Goal: Complete application form

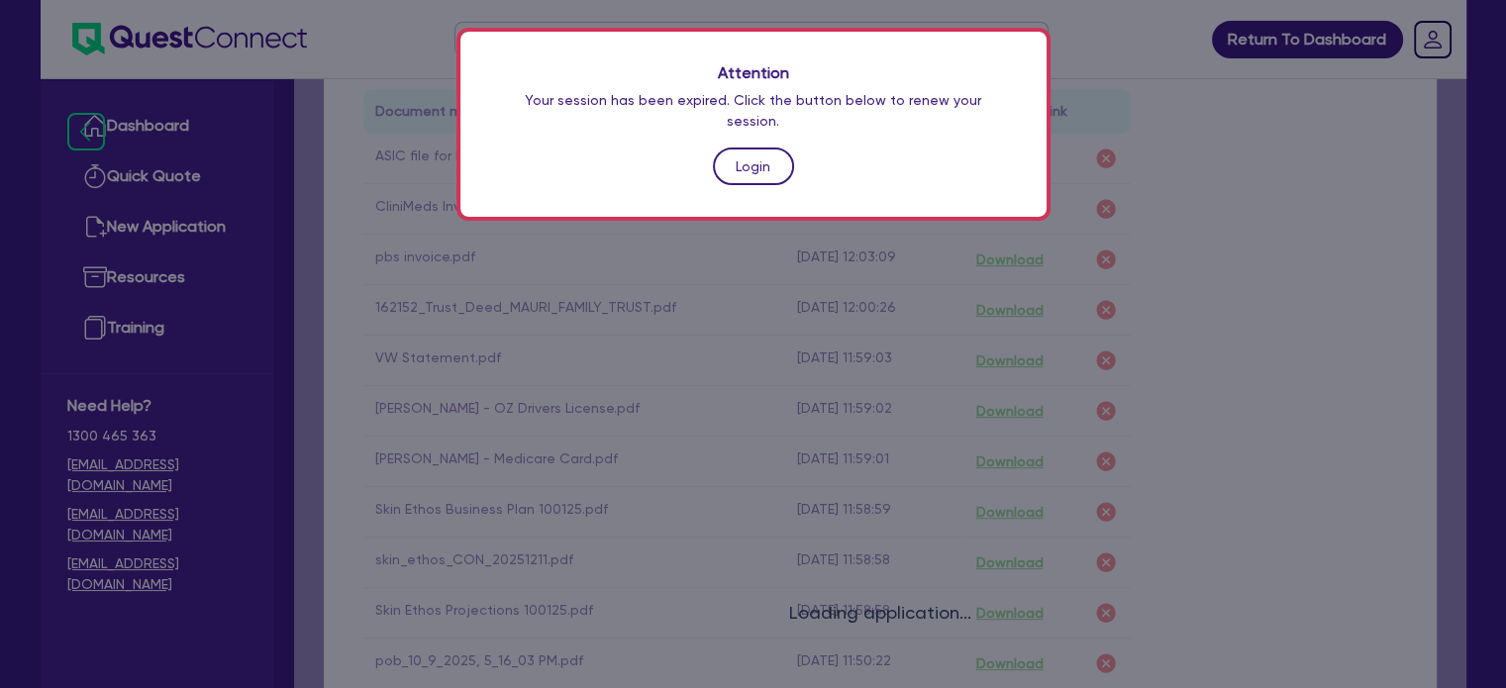
scroll to position [177, 0]
click at [741, 149] on link "Login" at bounding box center [753, 167] width 81 height 38
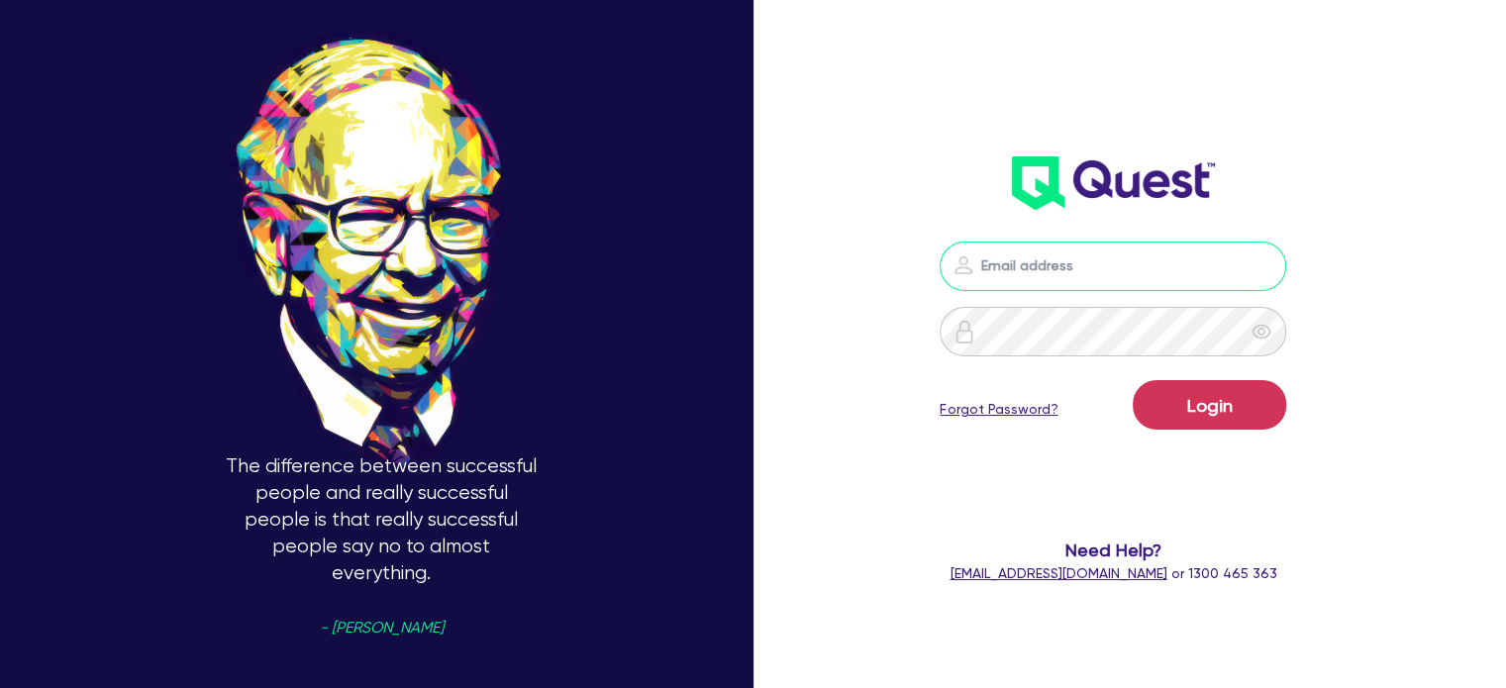
click at [1072, 276] on input "email" at bounding box center [1113, 267] width 347 height 50
type input "[EMAIL_ADDRESS][PERSON_NAME][DOMAIN_NAME]"
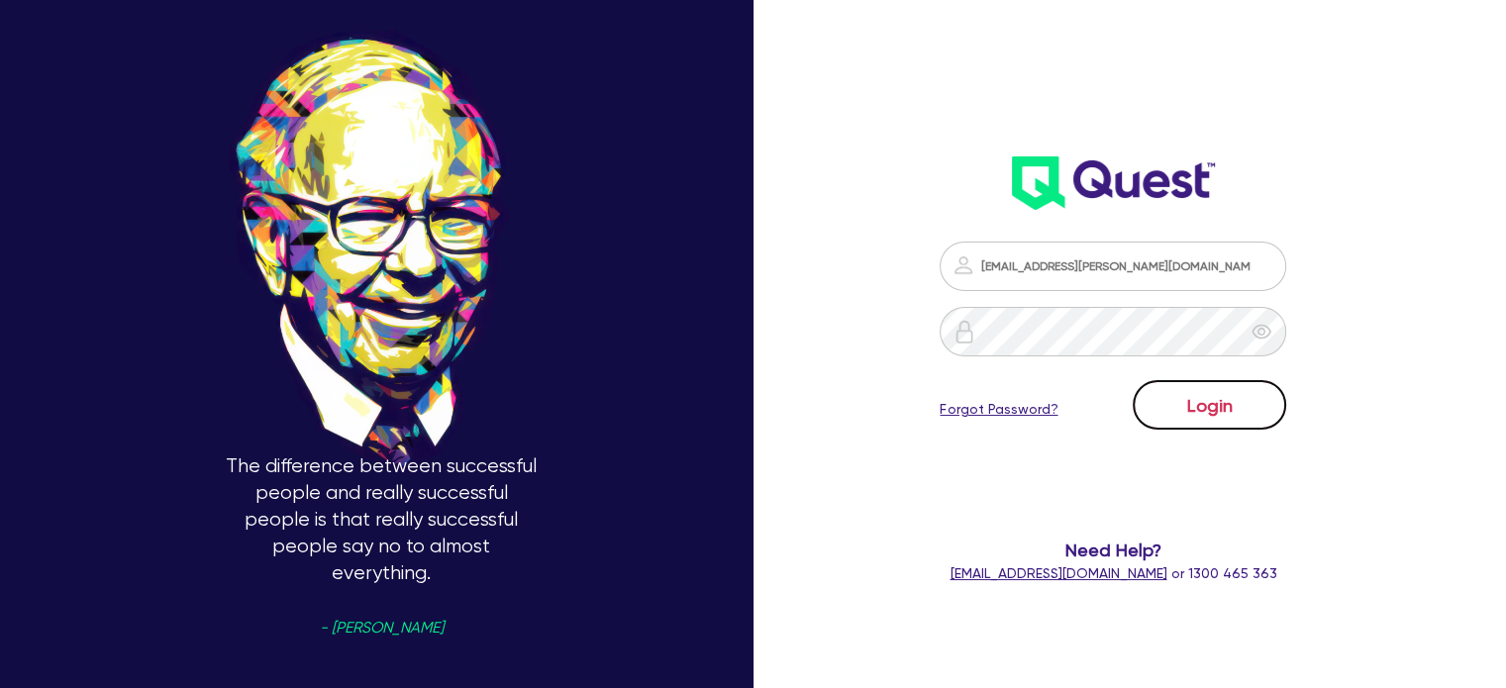
click at [1165, 386] on button "Login" at bounding box center [1209, 405] width 153 height 50
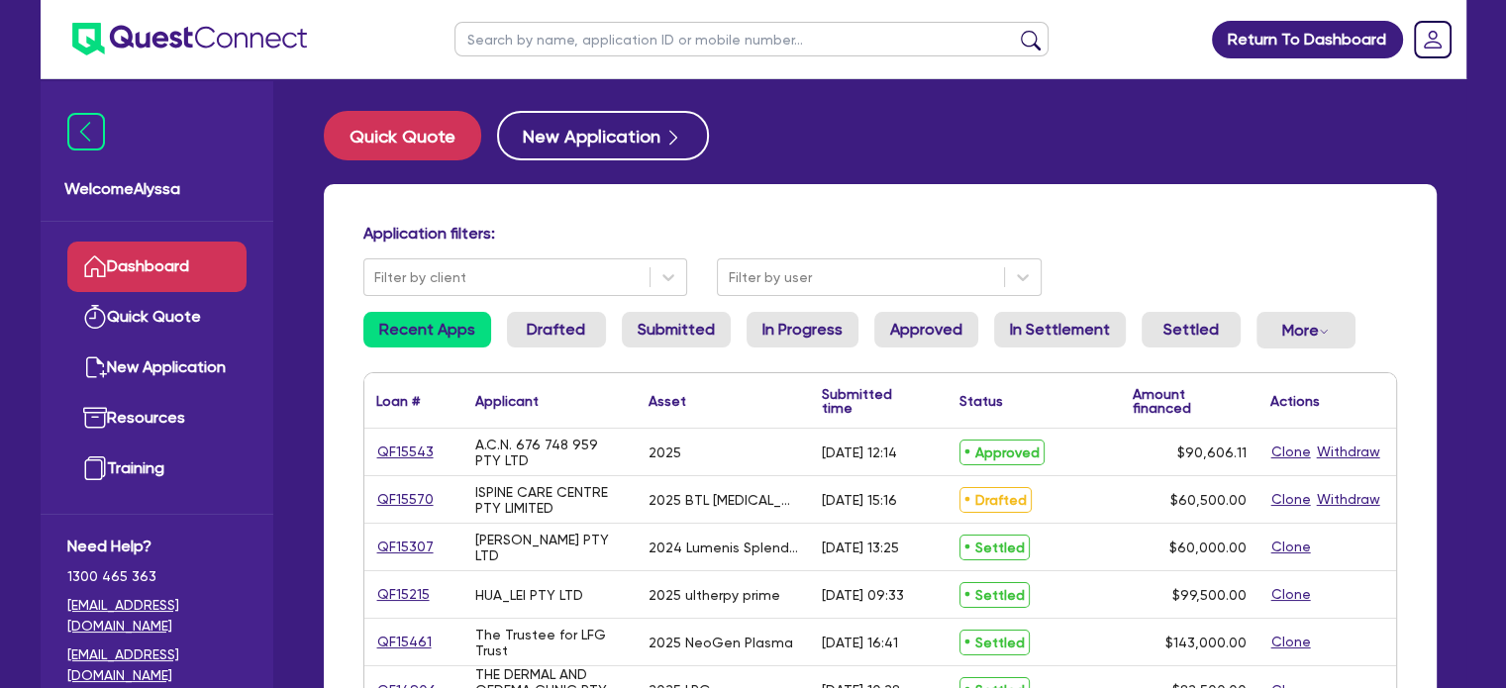
click at [611, 50] on input "text" at bounding box center [751, 39] width 594 height 35
type input "[PERSON_NAME]"
click at [1015, 30] on button "submit" at bounding box center [1031, 44] width 32 height 28
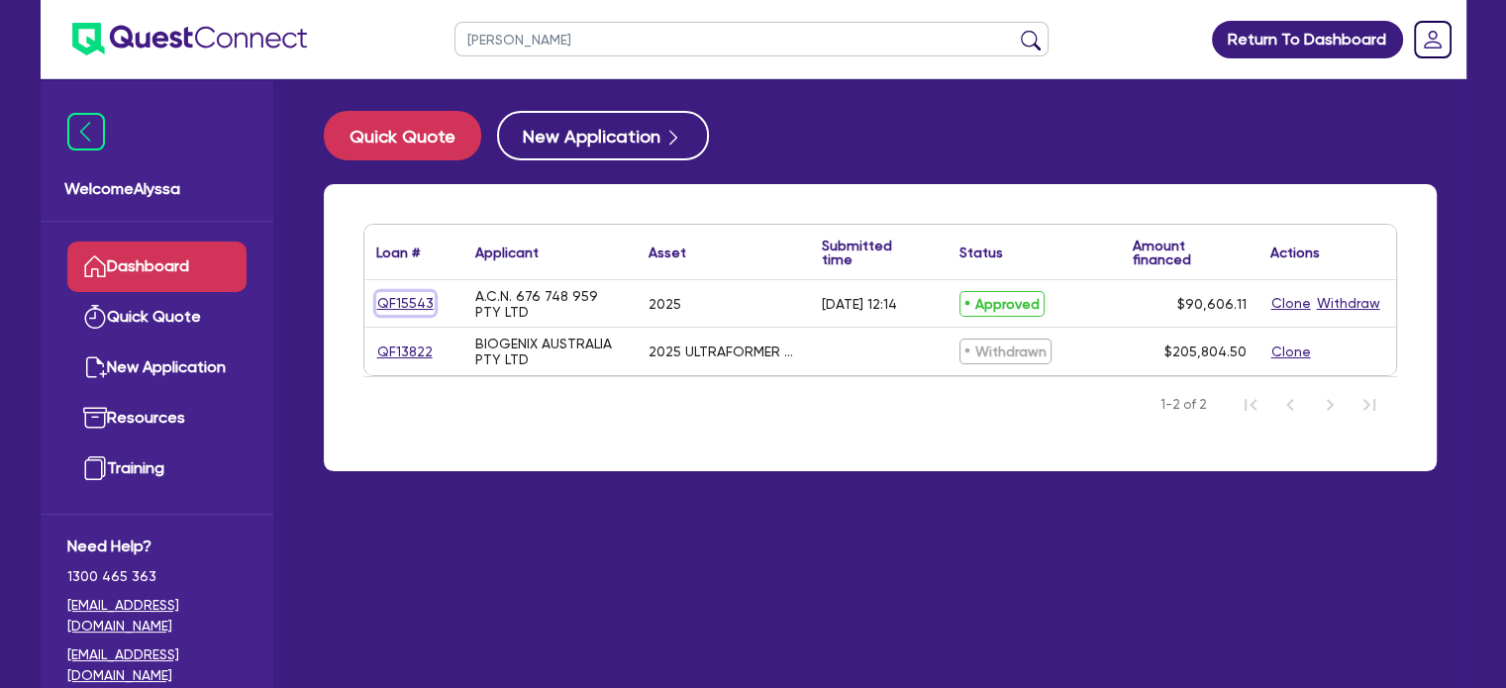
click at [397, 298] on link "QF15543" at bounding box center [405, 303] width 58 height 23
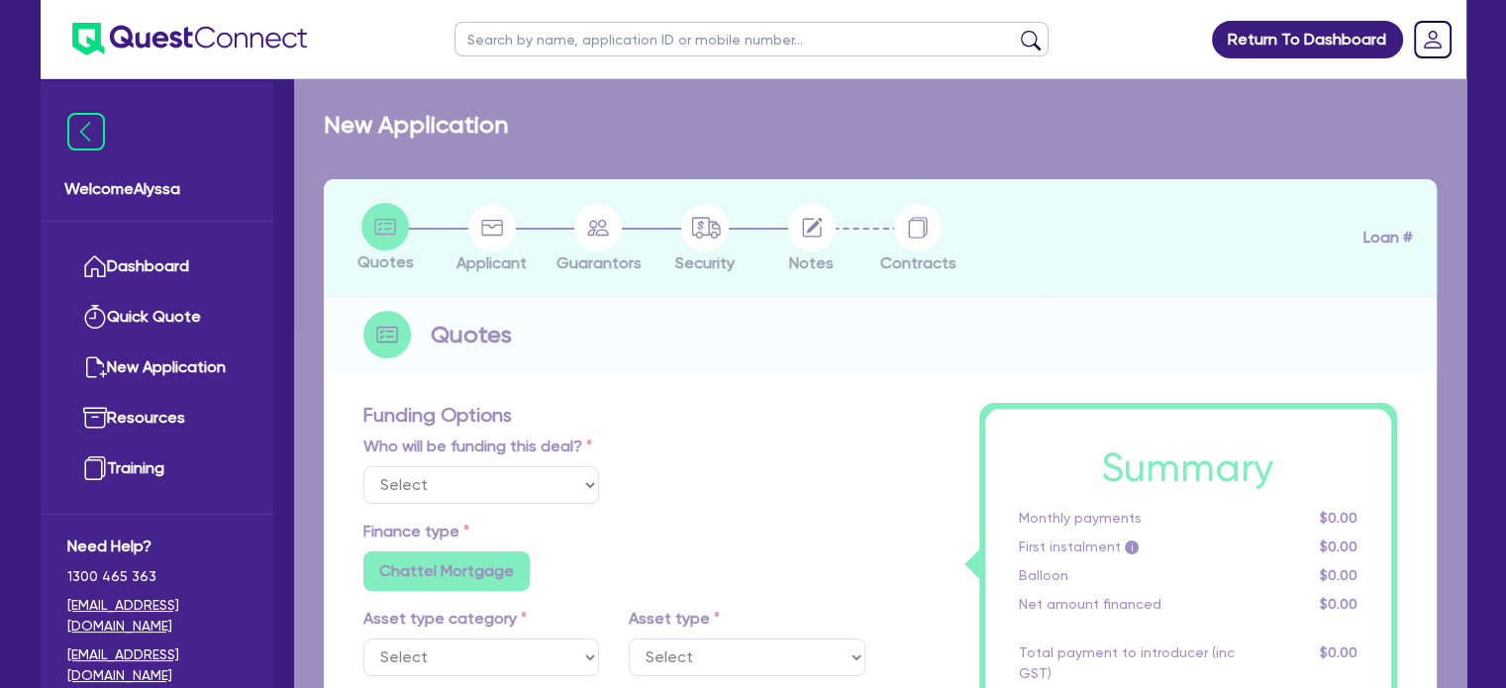
select select "Quest Finance - Own Book"
select select "TERTIARY_ASSETS"
type input "2025"
type input "113,257.64"
type input "22,651.53"
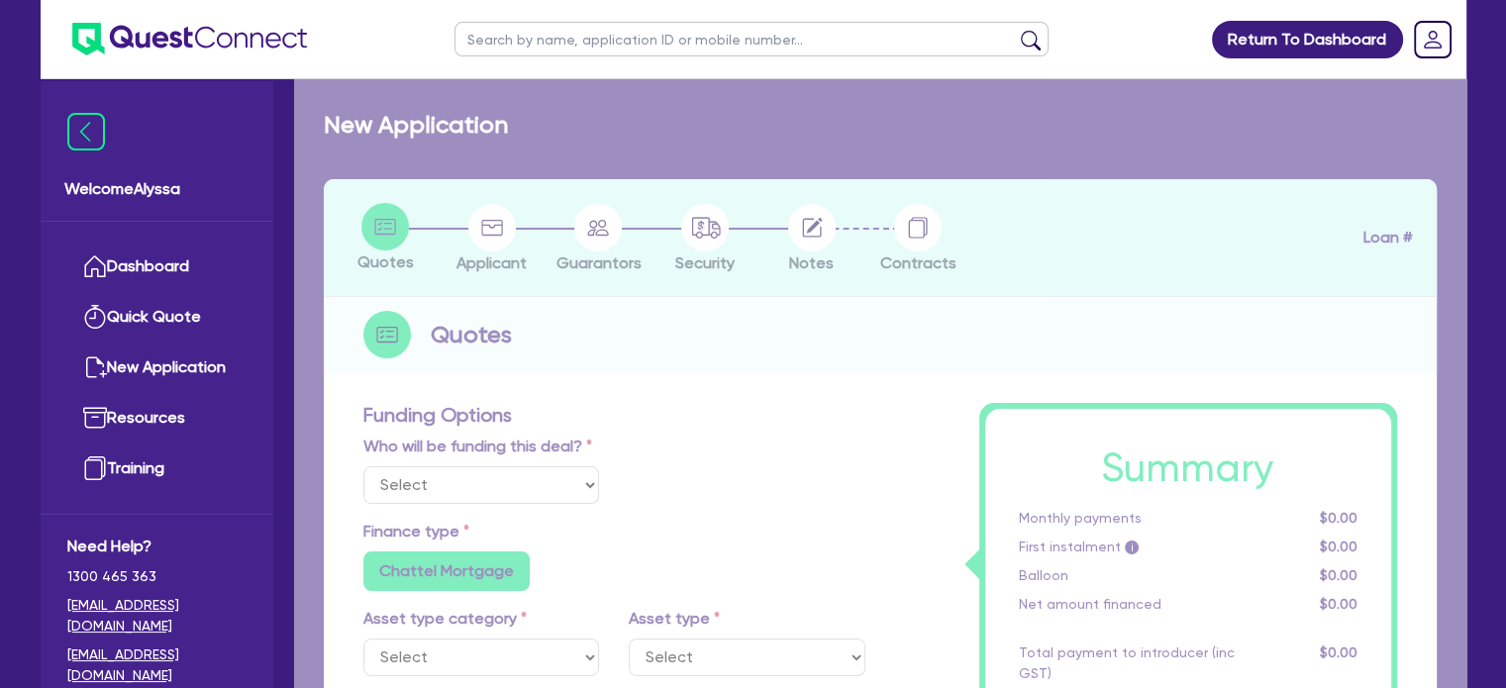
type input "4.5"
type input "4,077.27"
type input "17.95"
radio input "false"
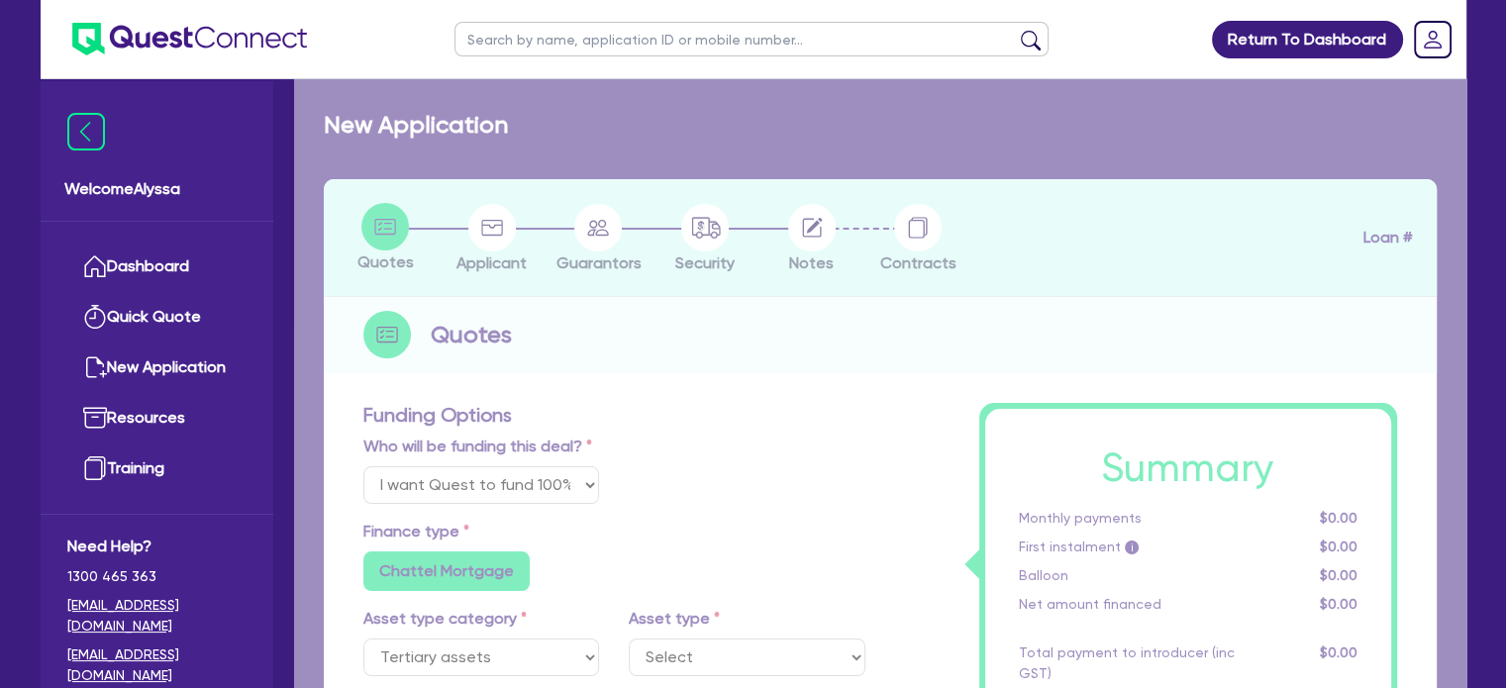
select select "BEAUTY_EQUIPMENT"
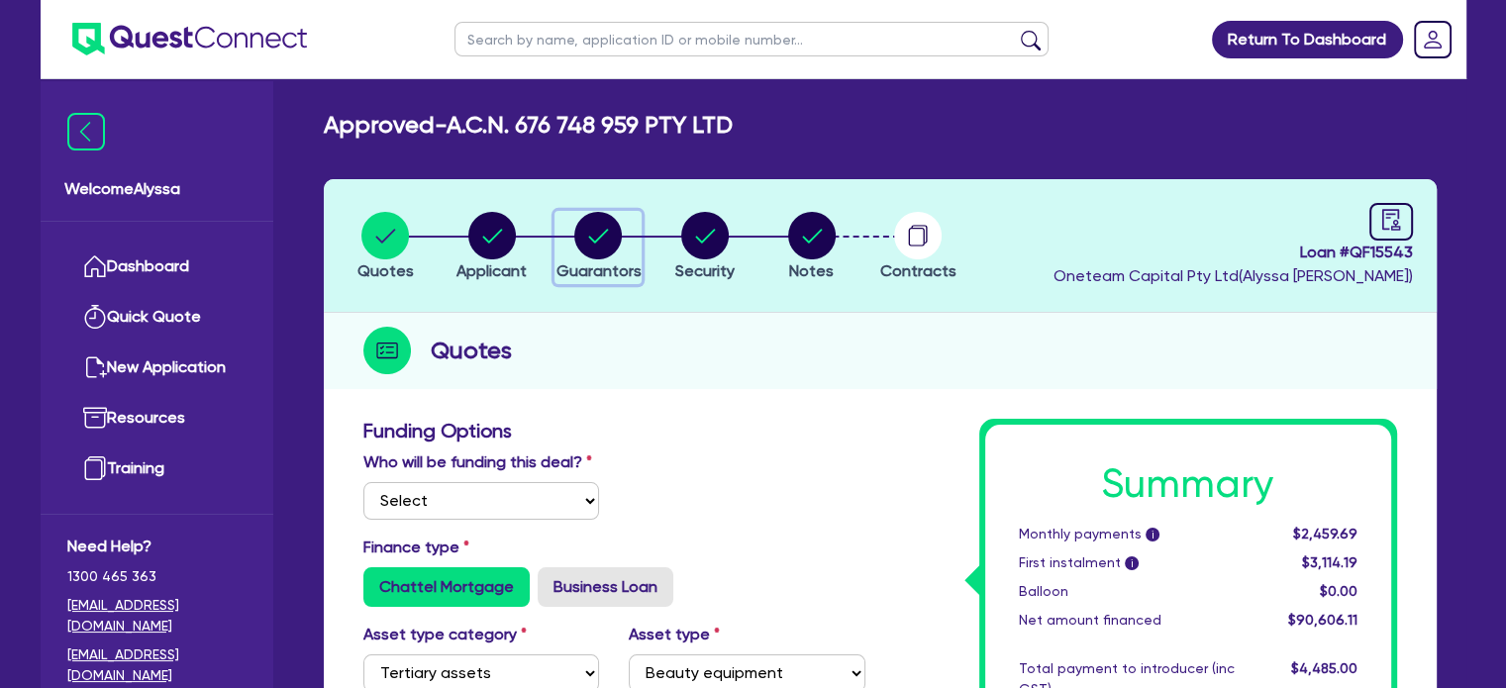
click at [600, 240] on circle "button" at bounding box center [598, 236] width 48 height 48
select select "MR"
select select "[GEOGRAPHIC_DATA]"
select select "MARRIED"
select select "CASH"
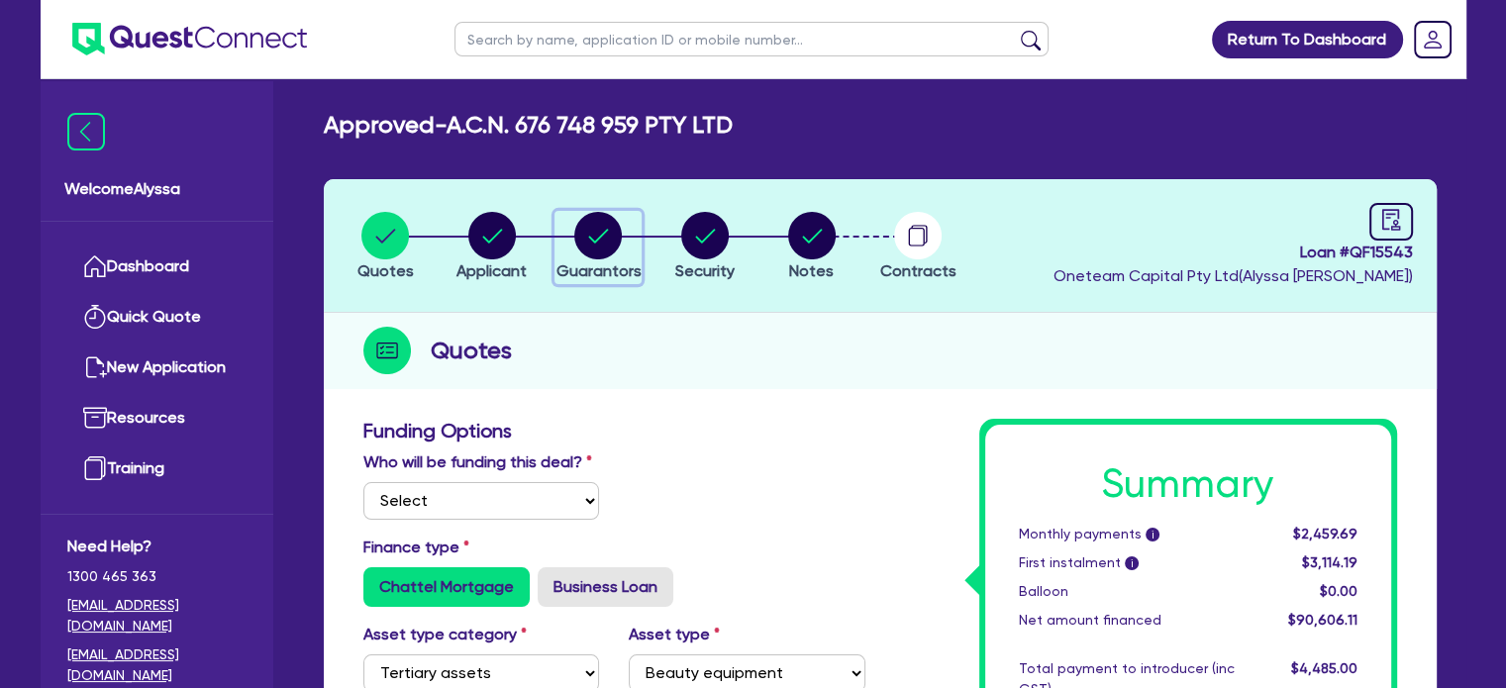
select select "VEHICLE"
select select "VEHICLE_LOAN"
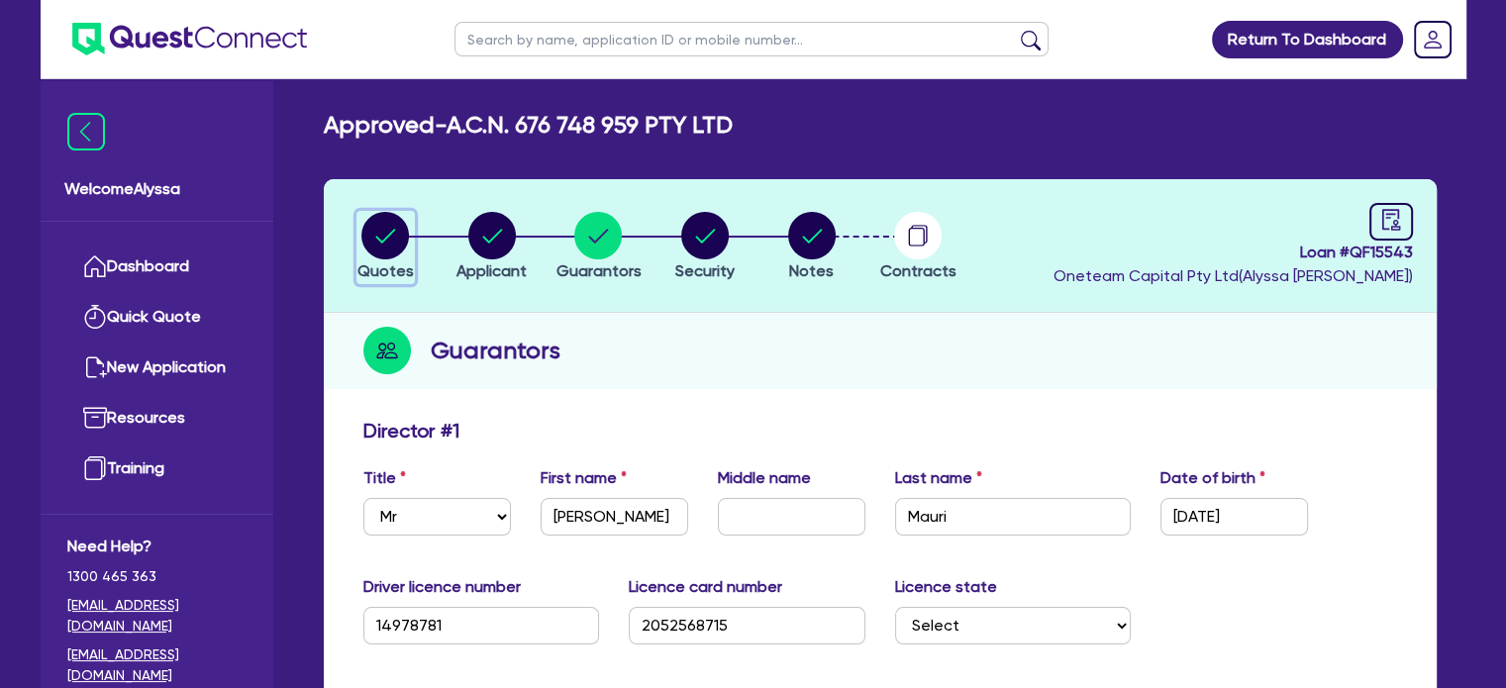
click at [402, 241] on circle "button" at bounding box center [385, 236] width 48 height 48
select select "Quest Finance - Own Book"
select select "TERTIARY_ASSETS"
select select "BEAUTY_EQUIPMENT"
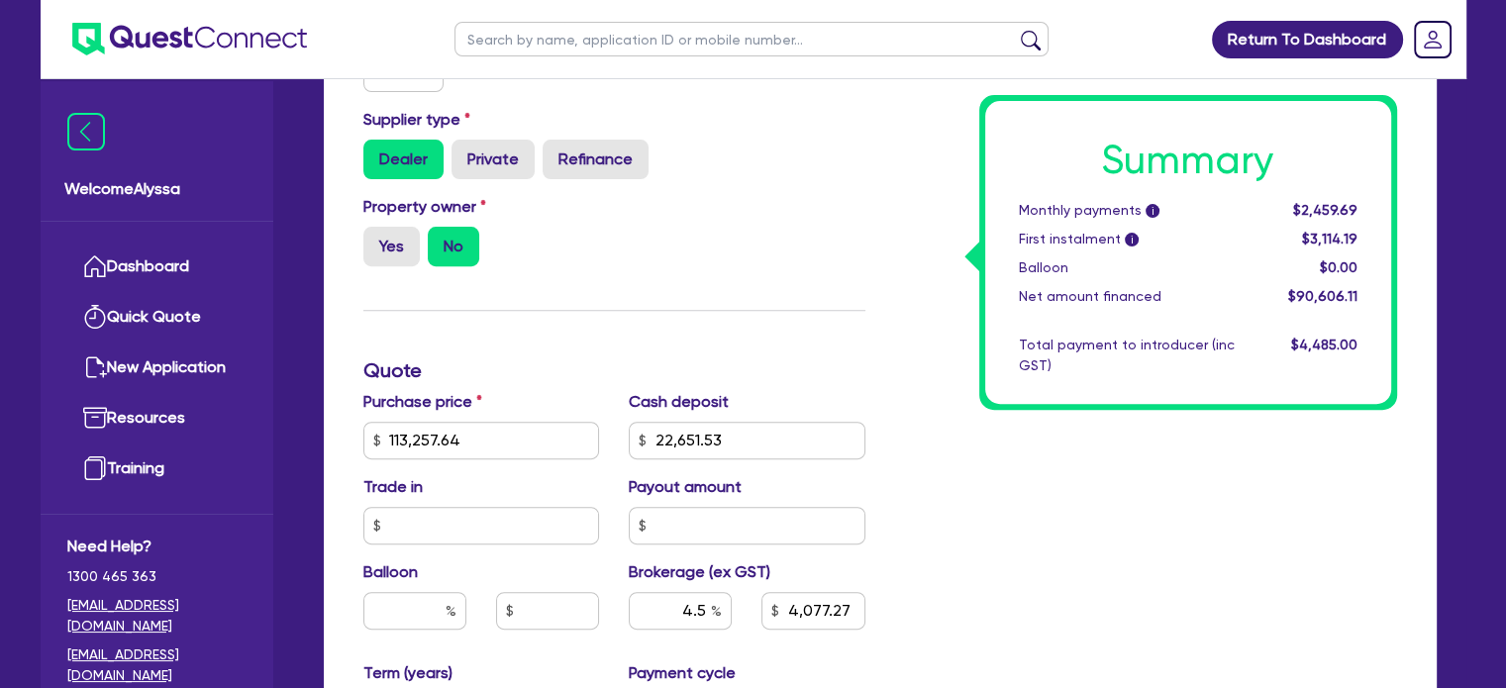
scroll to position [685, 0]
drag, startPoint x: 490, startPoint y: 443, endPoint x: 347, endPoint y: 425, distance: 144.7
click at [347, 425] on div "Funding Options Who will be funding this deal? Select I will fund 100% I will c…" at bounding box center [880, 416] width 1113 height 1385
type input "113,257.64"
type input "22,651.53"
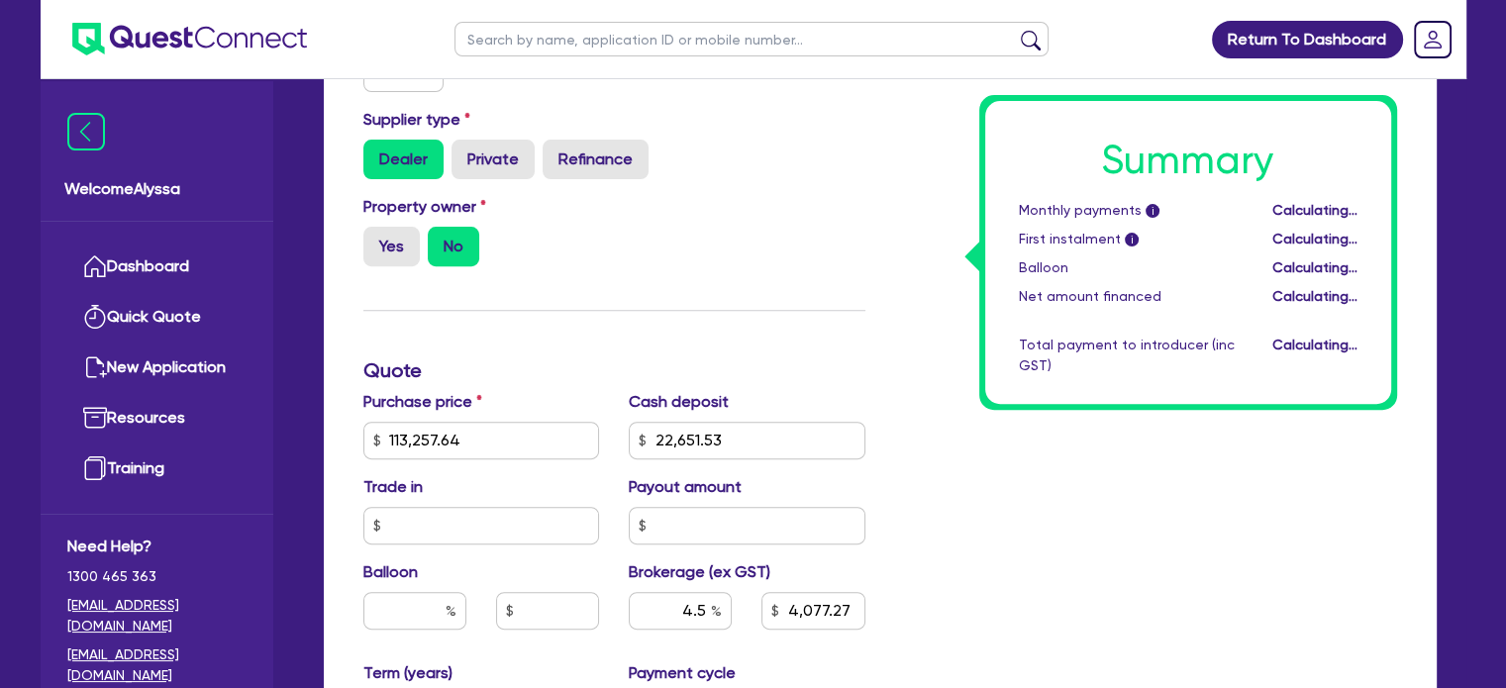
type input "4,077.27"
type input "113,257.64"
type input "22,651.53"
type input "4,077.27"
drag, startPoint x: 733, startPoint y: 449, endPoint x: 614, endPoint y: 442, distance: 119.0
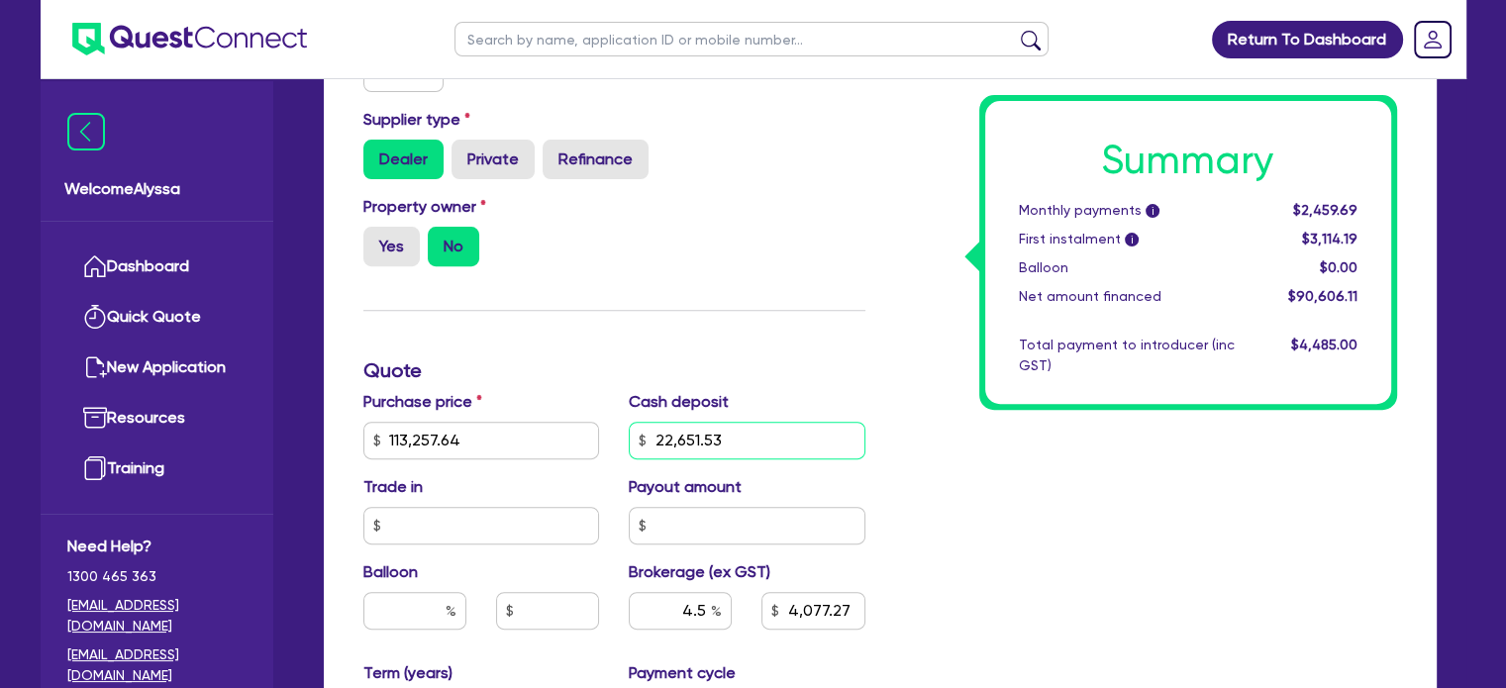
click at [614, 442] on div "Cash deposit 22,651.53" at bounding box center [747, 424] width 266 height 69
click at [681, 274] on div "Property owner Yes No" at bounding box center [615, 238] width 532 height 87
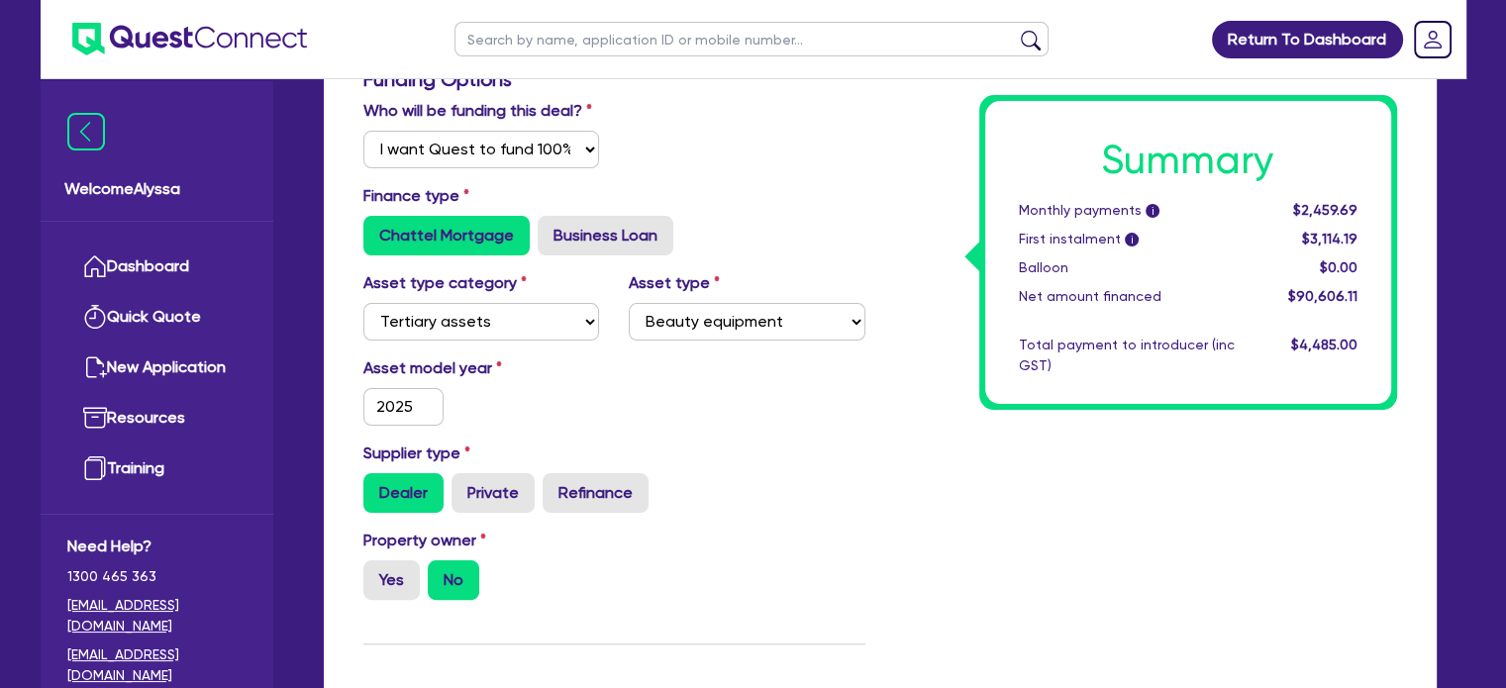
scroll to position [0, 0]
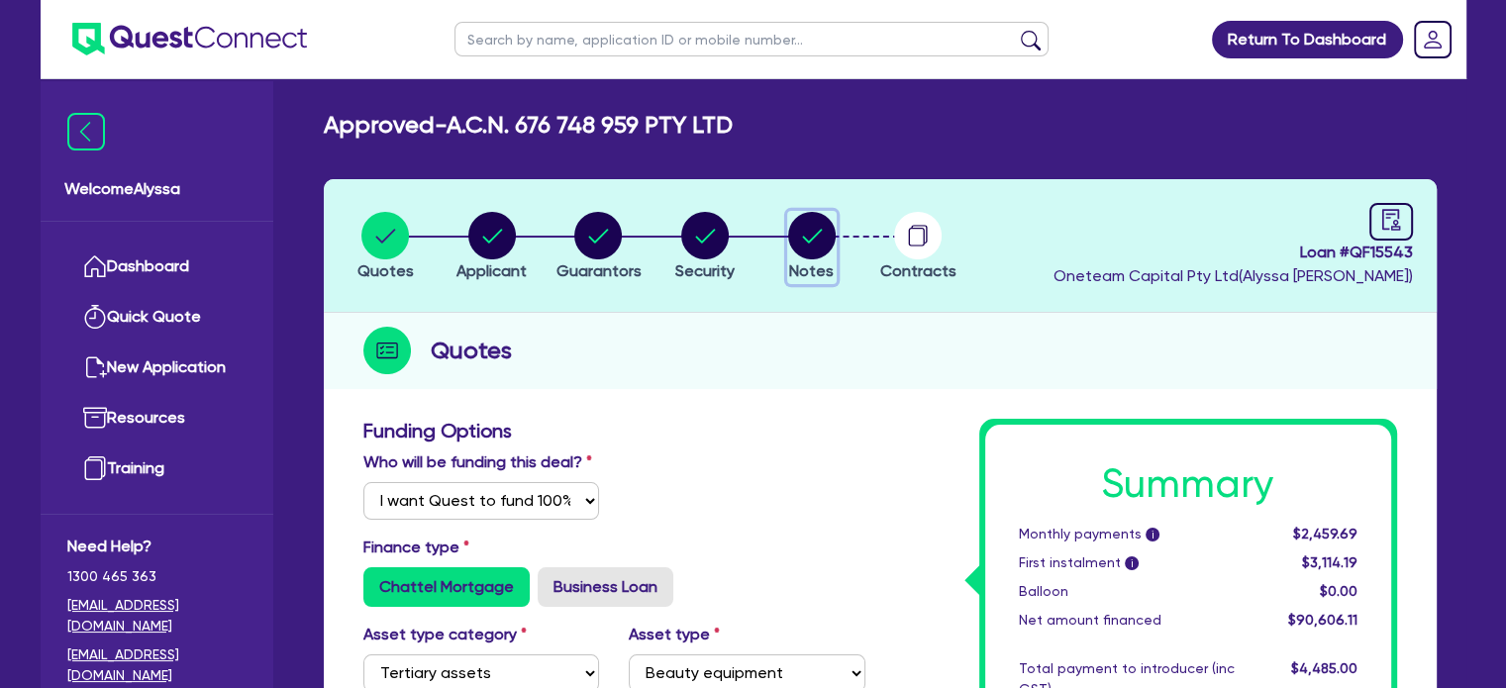
click at [820, 255] on circle "button" at bounding box center [812, 236] width 48 height 48
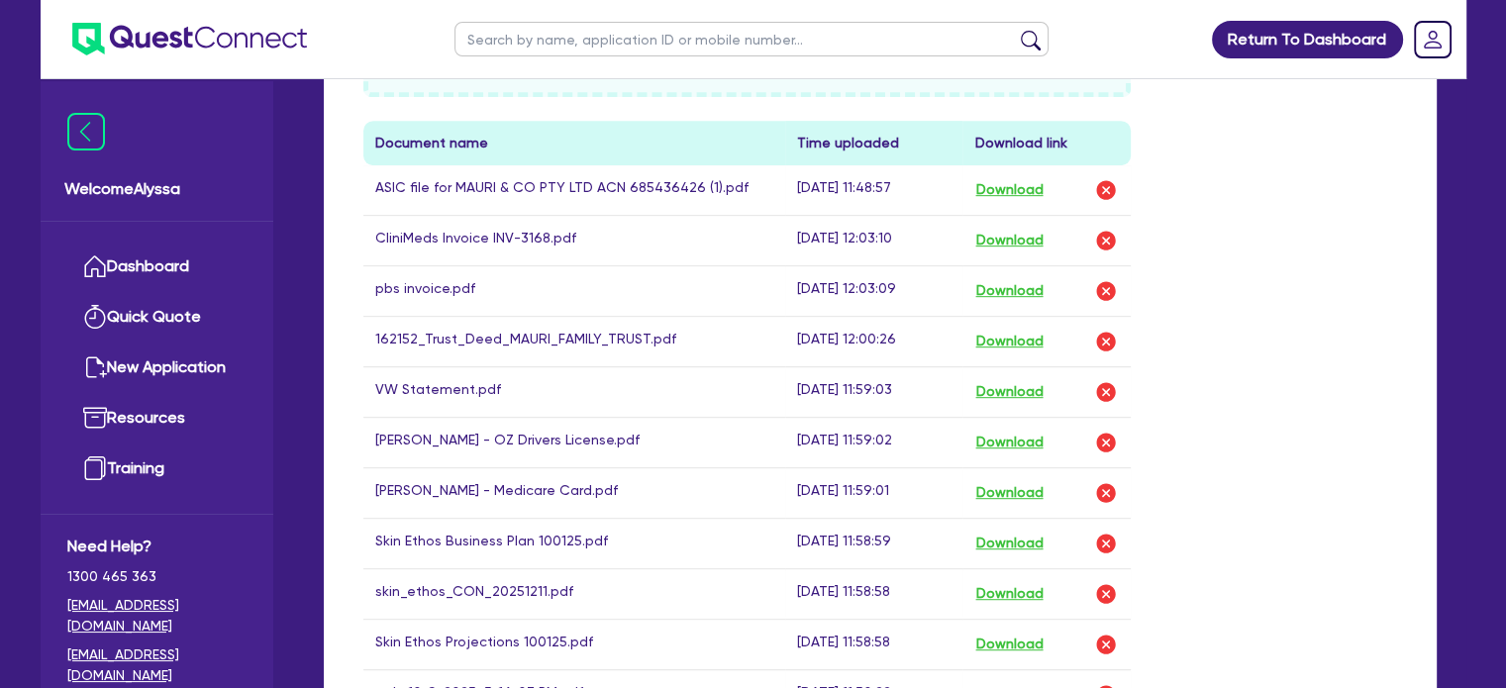
scroll to position [1016, 0]
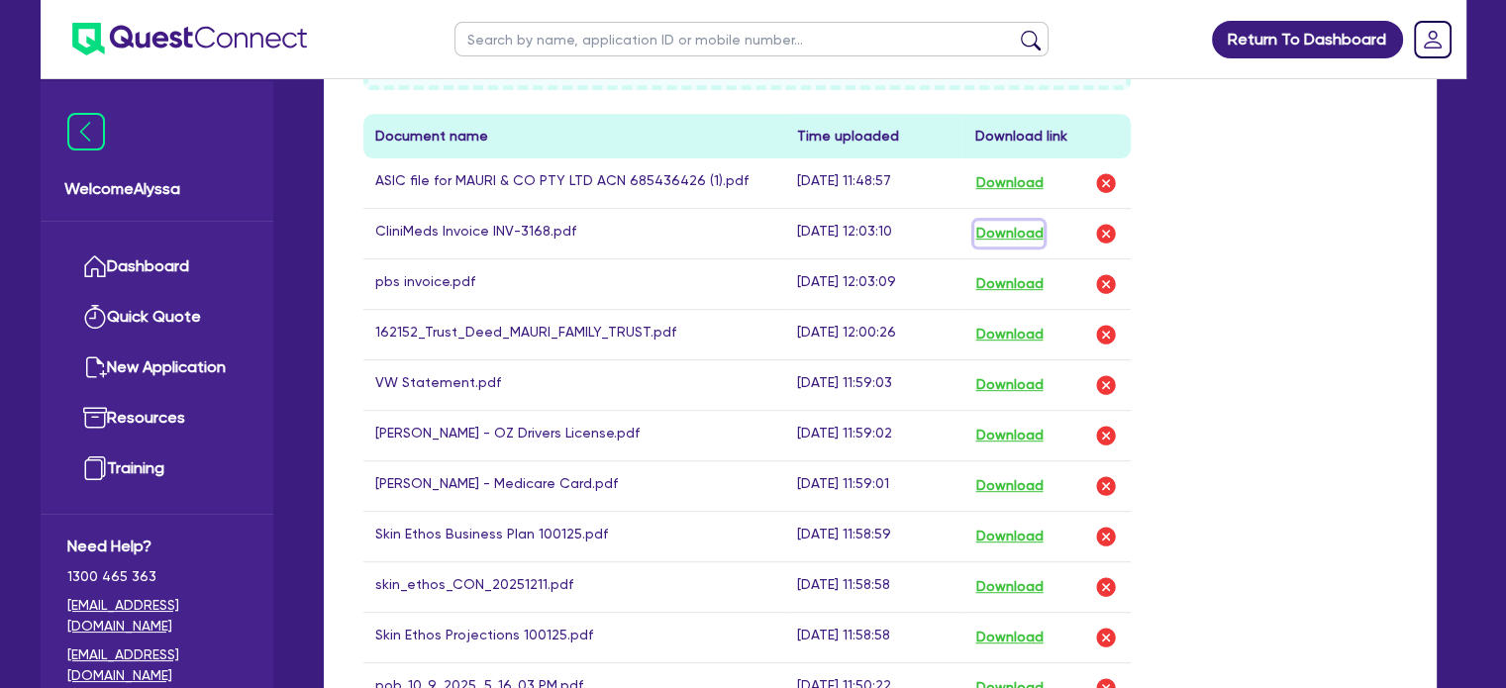
click at [1042, 229] on button "Download" at bounding box center [1008, 234] width 69 height 26
